Goal: Subscribe to service/newsletter

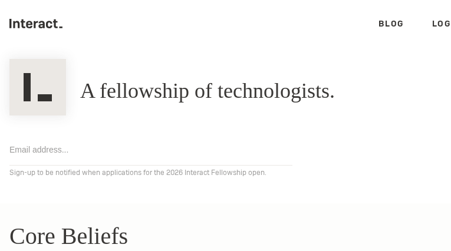
type input "[EMAIL_ADDRESS][DOMAIN_NAME]"
type input "OdGhANDGDJnogM"
type input "[EMAIL_ADDRESS][DOMAIN_NAME]"
type input "oVSIPJYGEX"
type input "[EMAIL_ADDRESS][DOMAIN_NAME]"
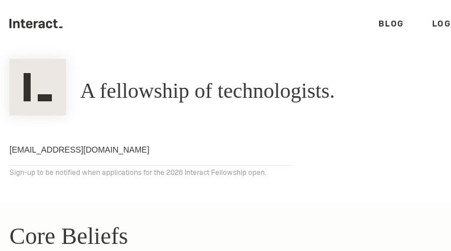
type input "JvKFfCJSPlT"
